Goal: Information Seeking & Learning: Learn about a topic

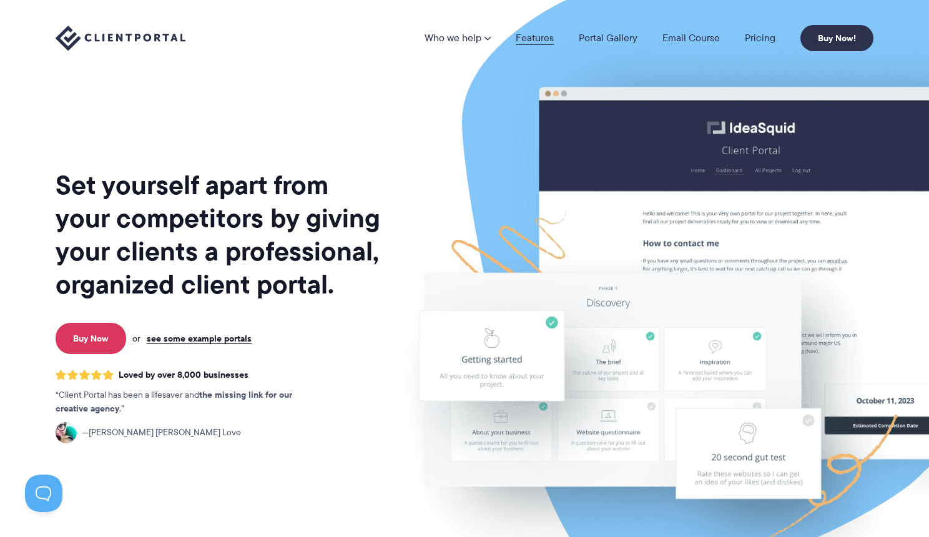
click at [535, 37] on link "Features" at bounding box center [535, 38] width 38 height 10
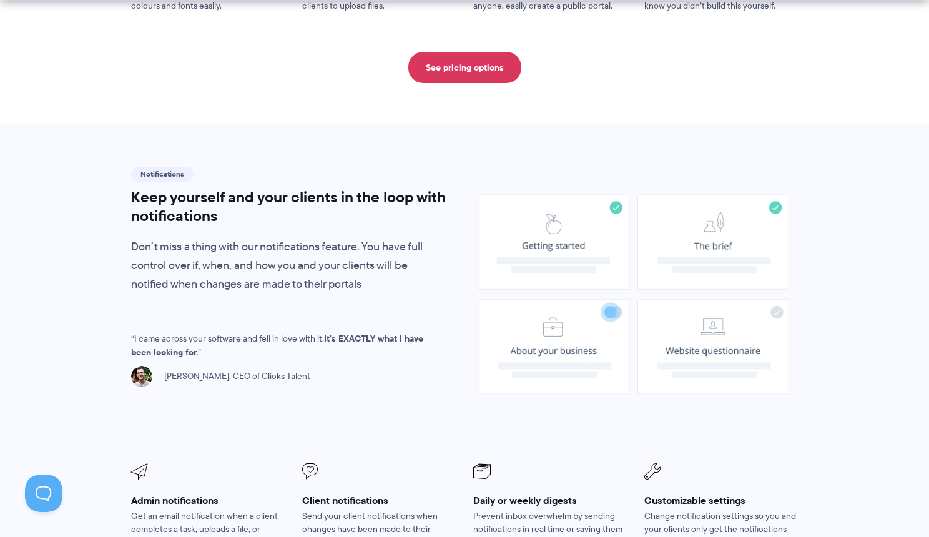
scroll to position [788, 0]
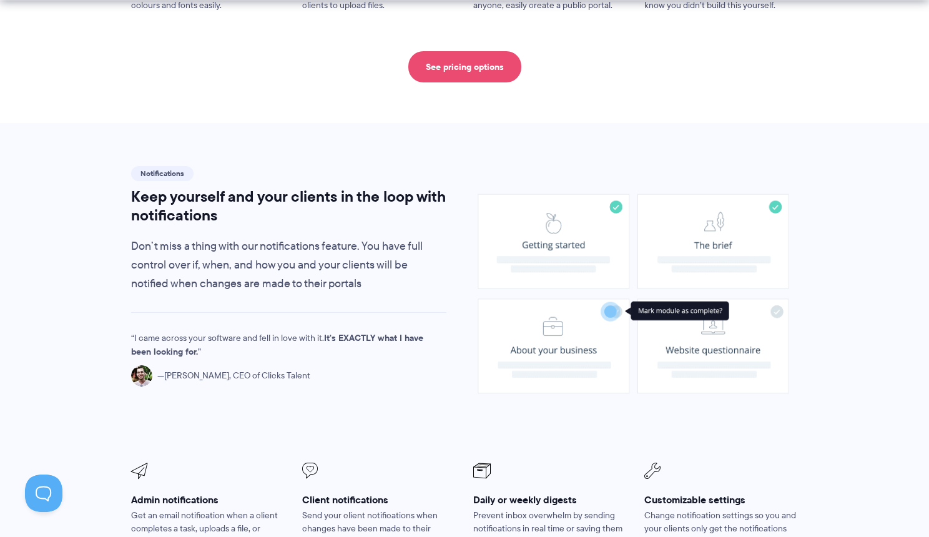
click at [480, 59] on link "See pricing options" at bounding box center [464, 66] width 113 height 31
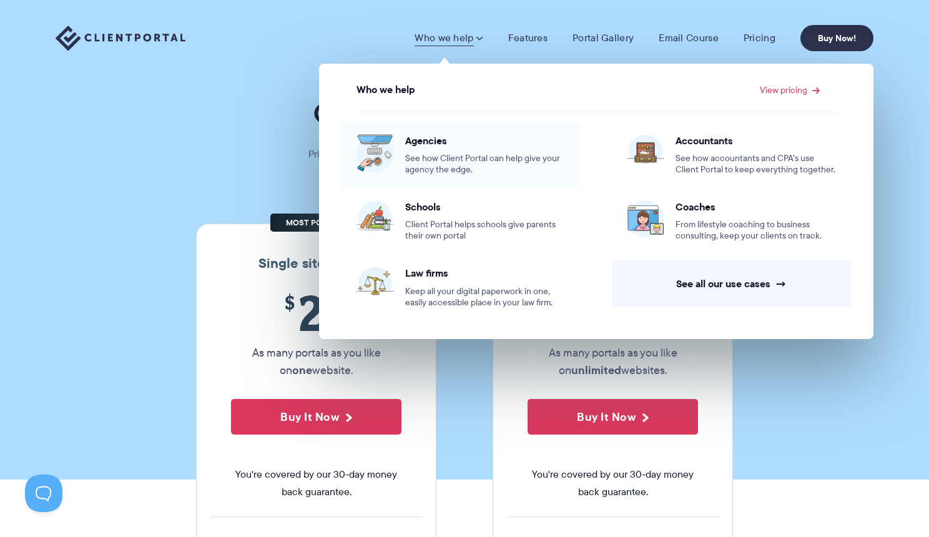
click at [383, 149] on img at bounding box center [375, 153] width 37 height 38
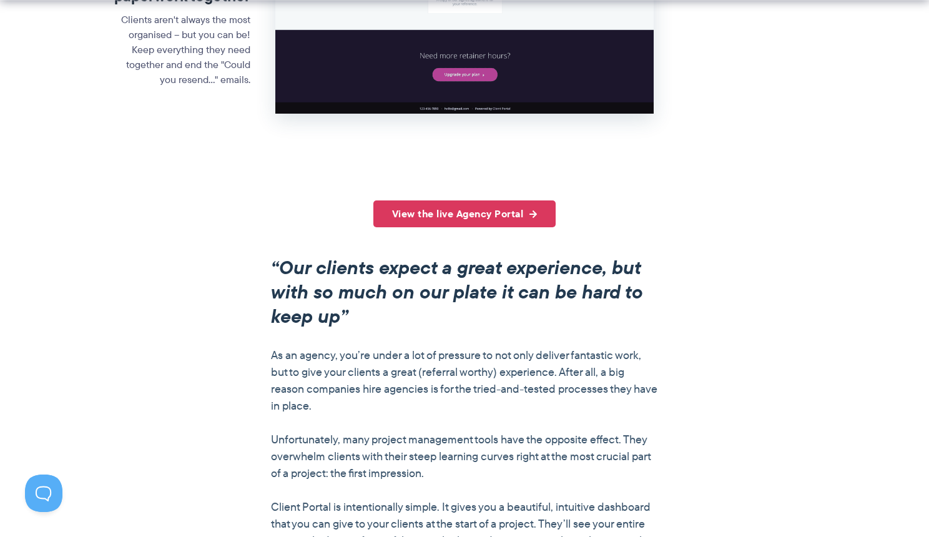
scroll to position [813, 0]
